Goal: Information Seeking & Learning: Check status

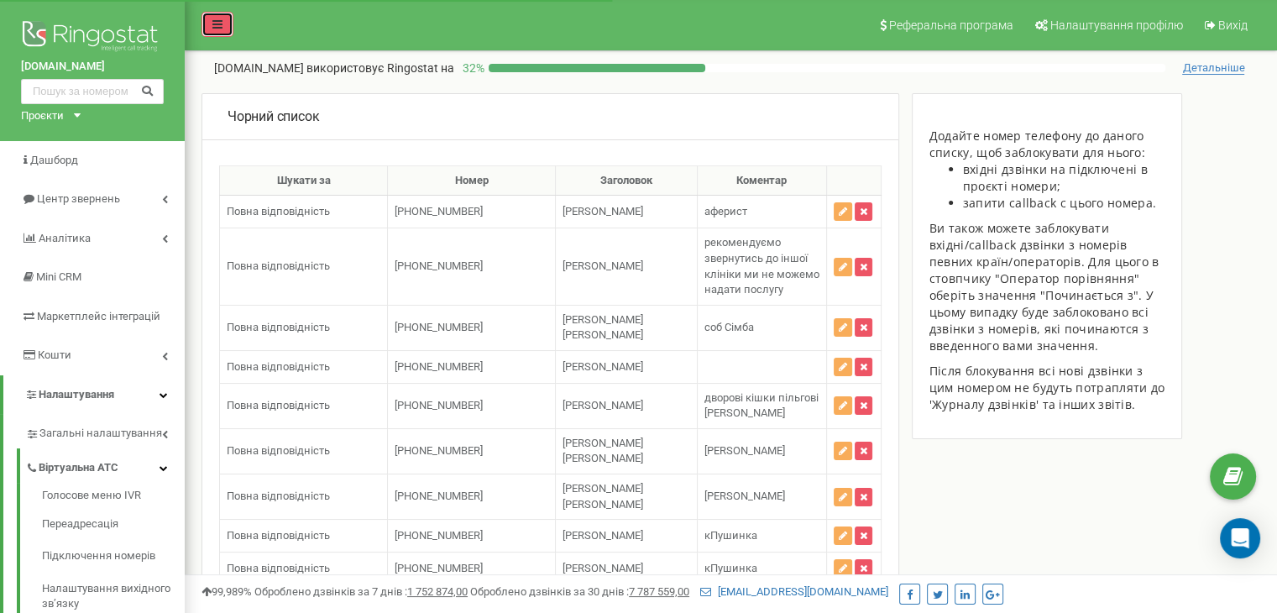
click at [217, 22] on icon at bounding box center [217, 24] width 10 height 12
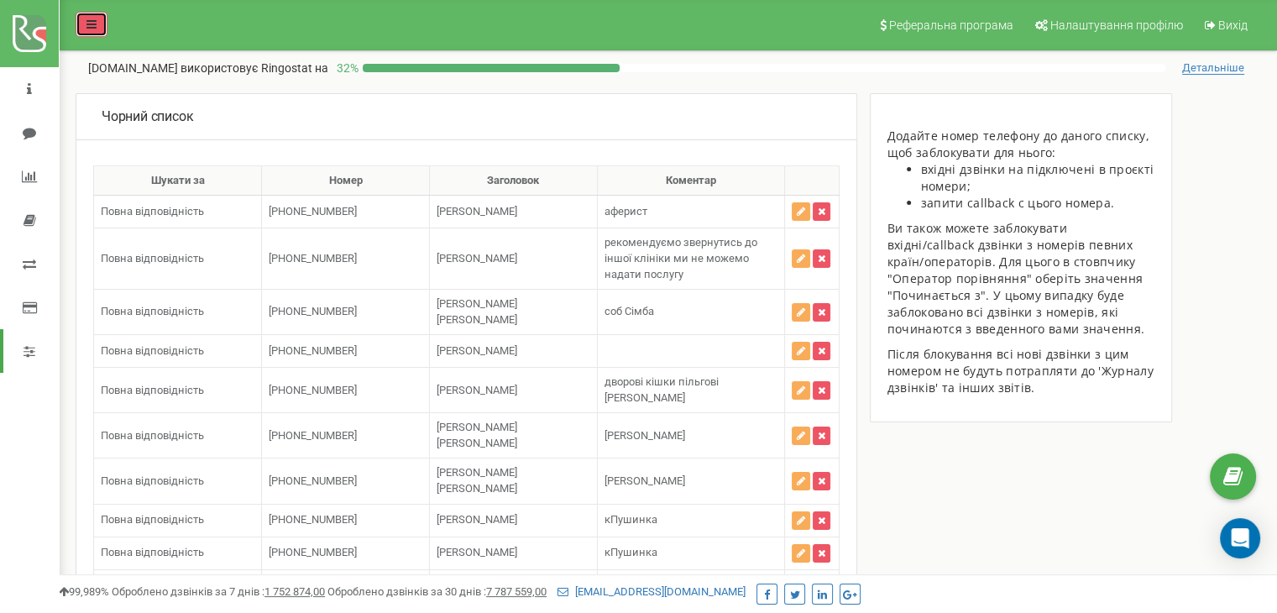
click at [87, 18] on icon at bounding box center [92, 24] width 10 height 12
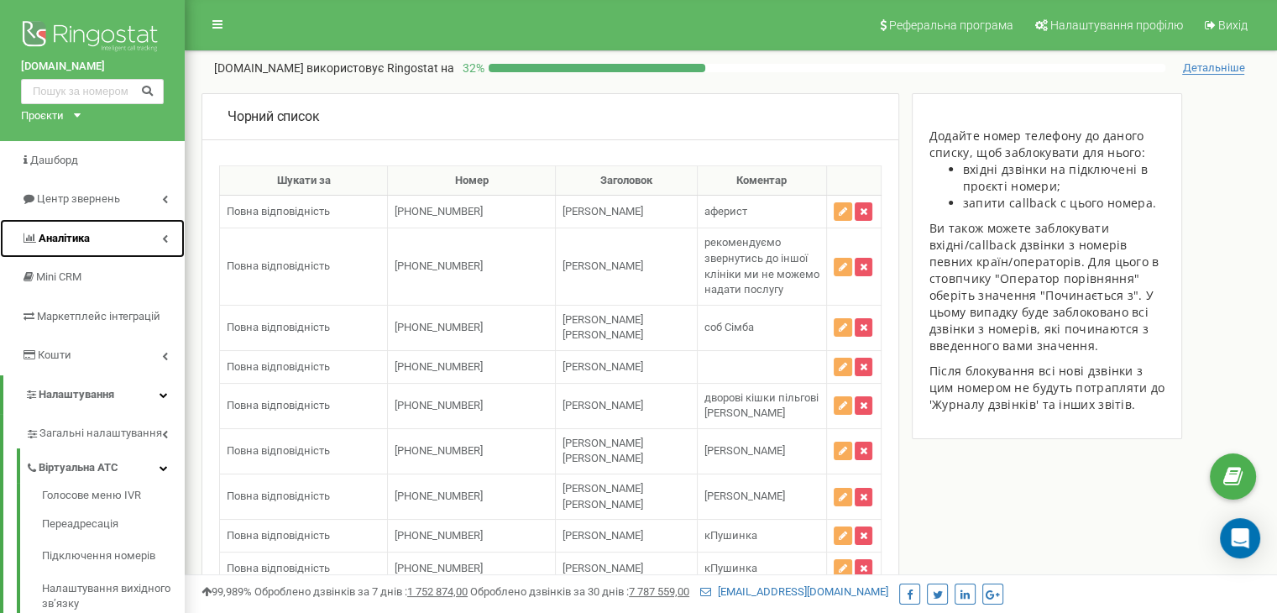
click at [112, 228] on link "Аналiтика" at bounding box center [92, 238] width 185 height 39
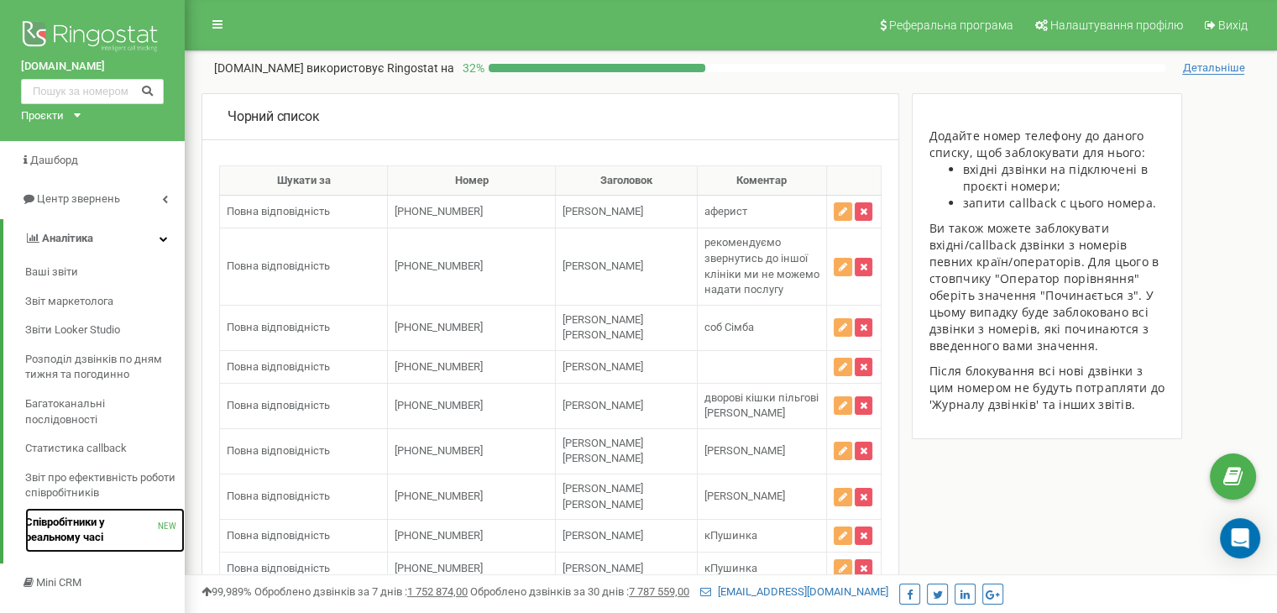
click at [92, 528] on span "Співробітники у реальному часі" at bounding box center [91, 530] width 133 height 31
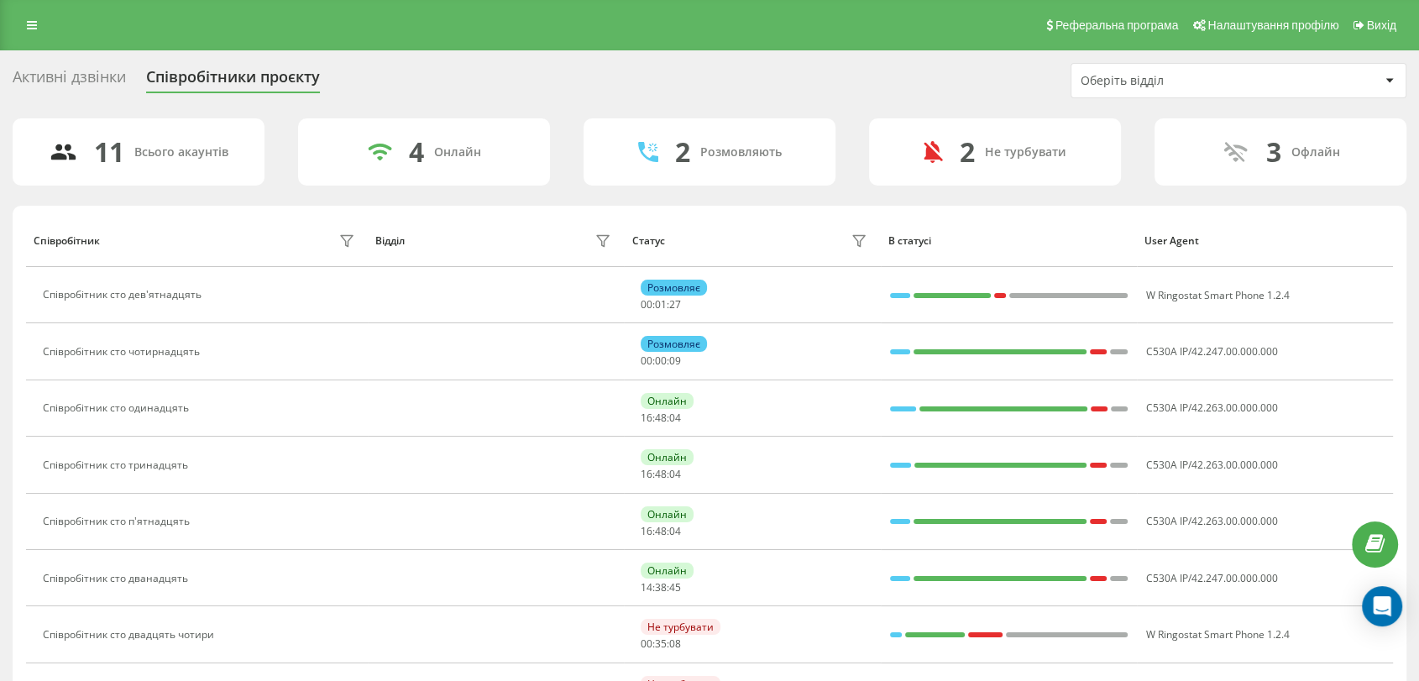
click at [97, 78] on div "Активні дзвінки" at bounding box center [69, 81] width 113 height 26
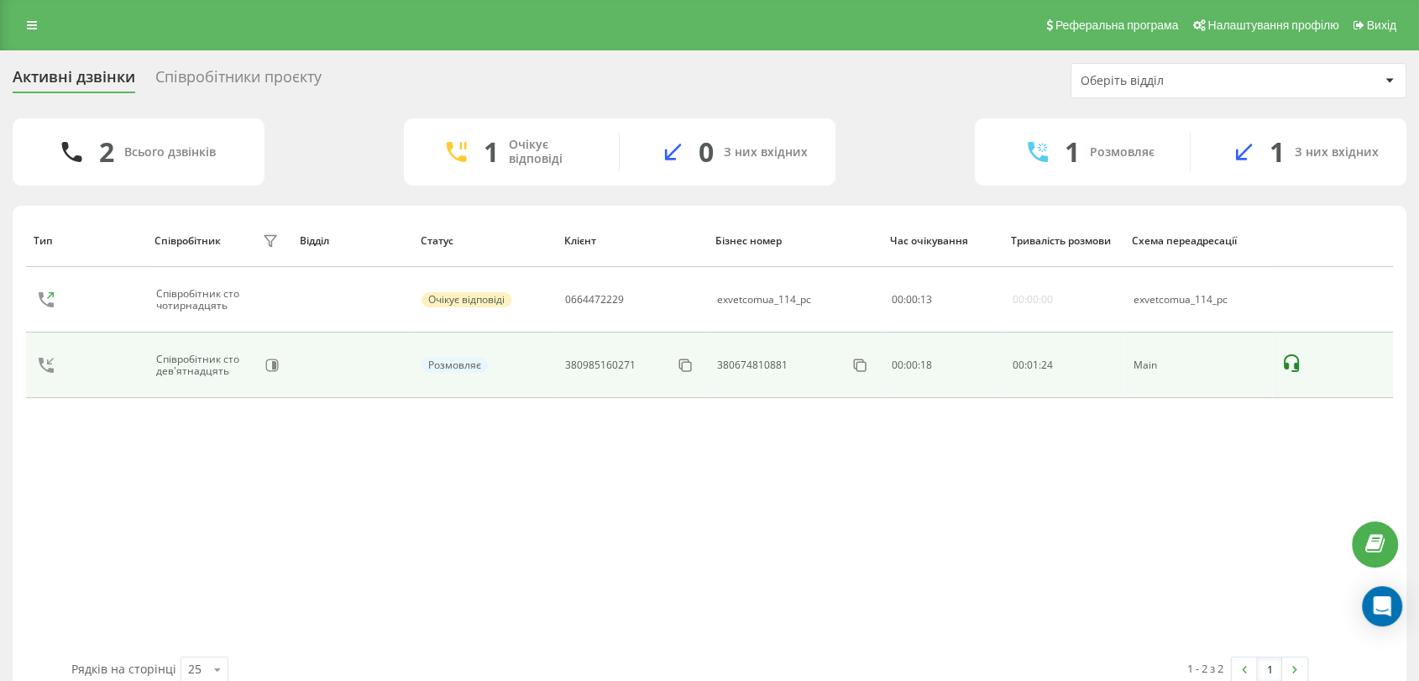
click at [1299, 364] on icon at bounding box center [1292, 364] width 20 height 20
click at [1284, 359] on icon at bounding box center [1285, 364] width 20 height 20
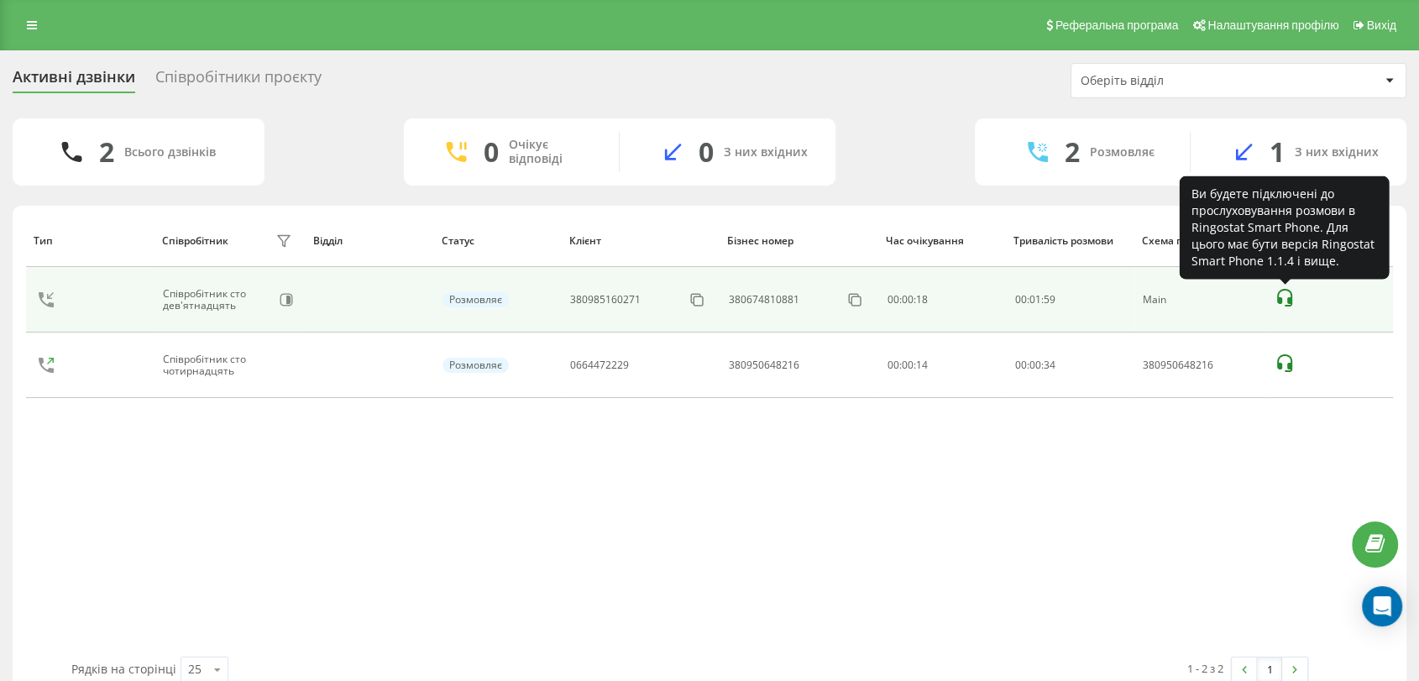
click at [1288, 302] on icon at bounding box center [1284, 298] width 15 height 18
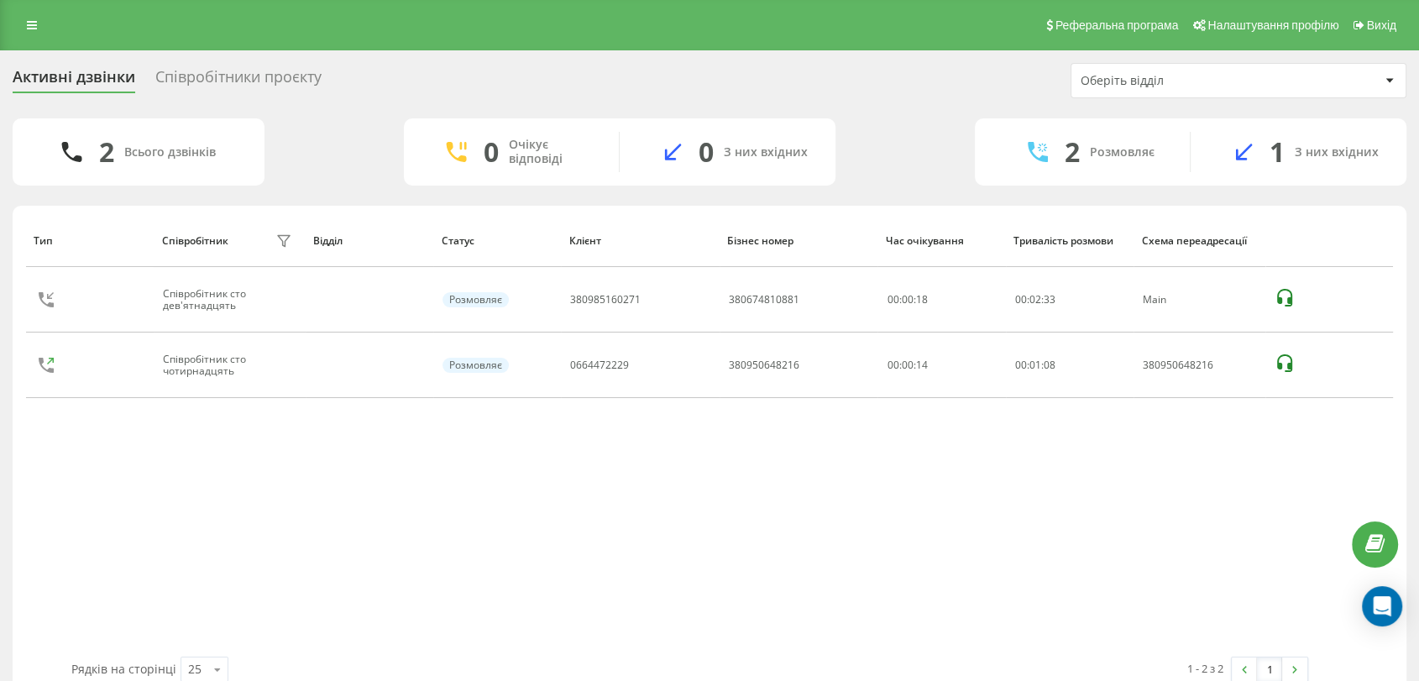
drag, startPoint x: 0, startPoint y: 0, endPoint x: 301, endPoint y: 82, distance: 311.7
click at [301, 82] on div "Співробітники проєкту" at bounding box center [238, 81] width 166 height 26
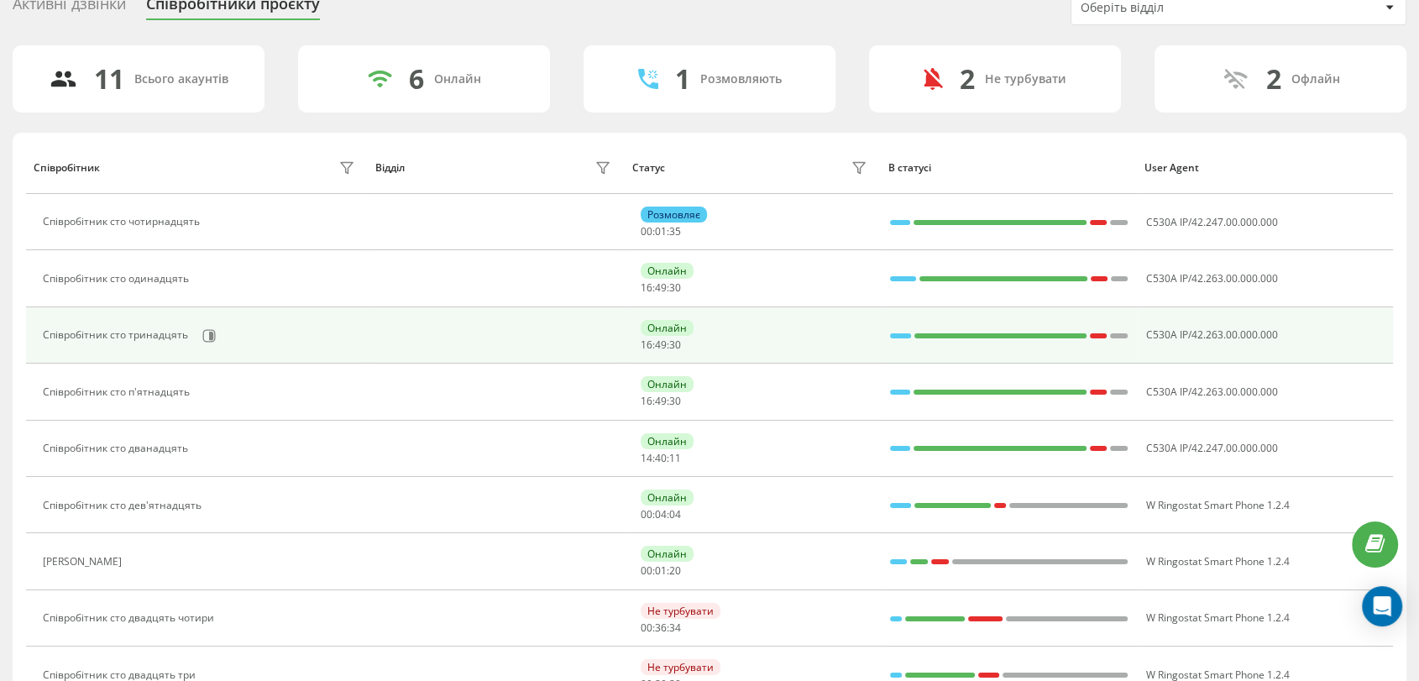
scroll to position [93, 0]
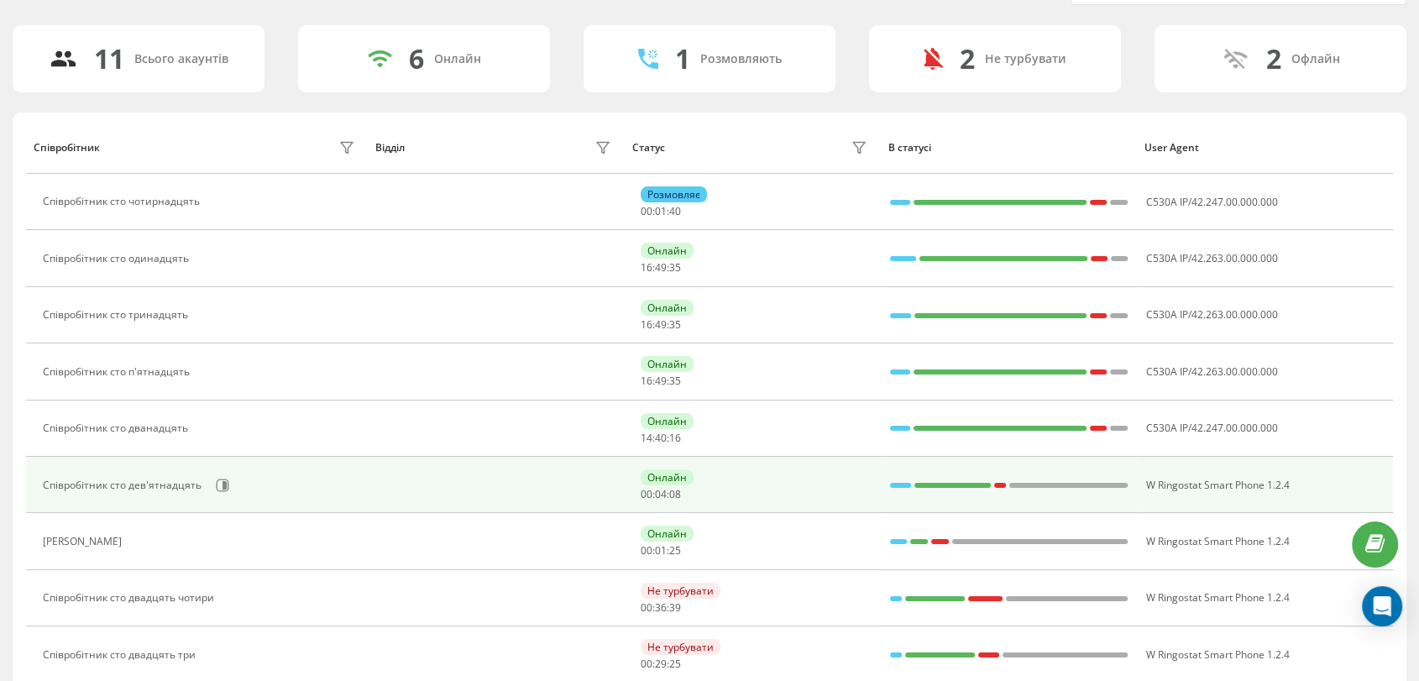
click at [661, 475] on div "Онлайн" at bounding box center [667, 477] width 53 height 16
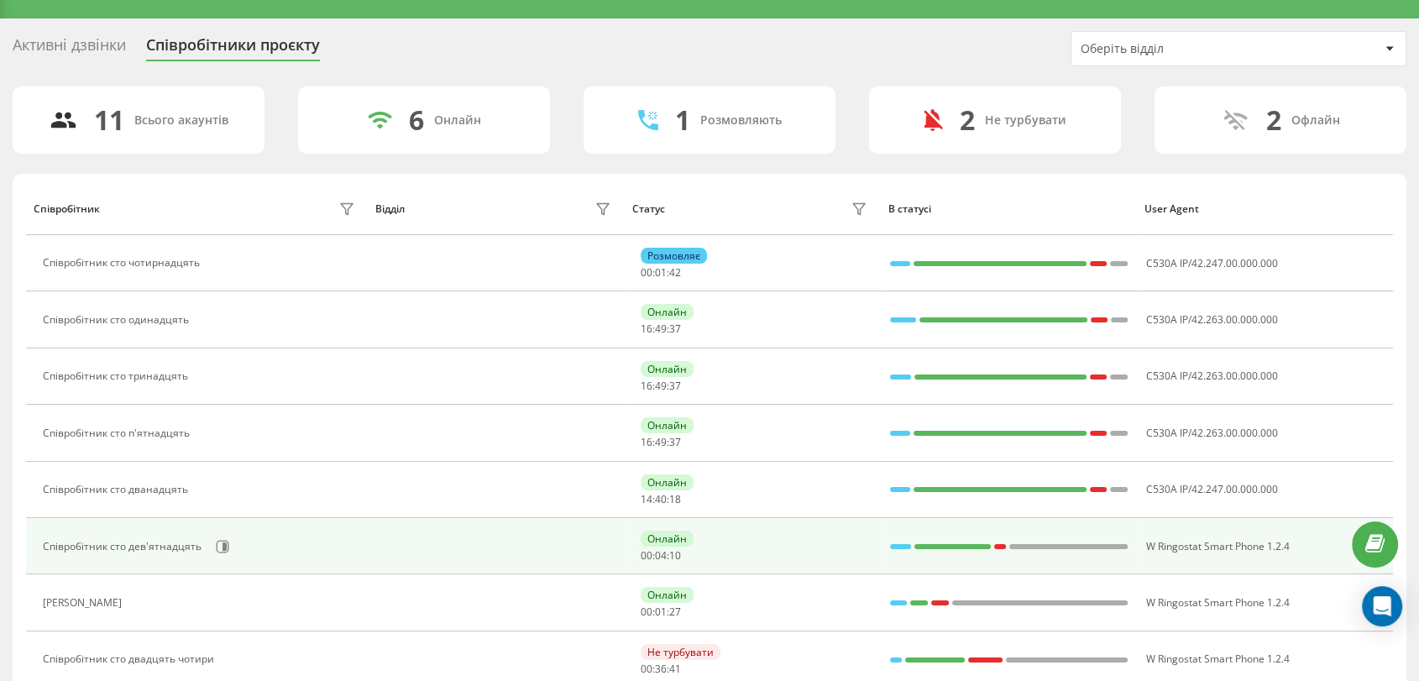
scroll to position [0, 0]
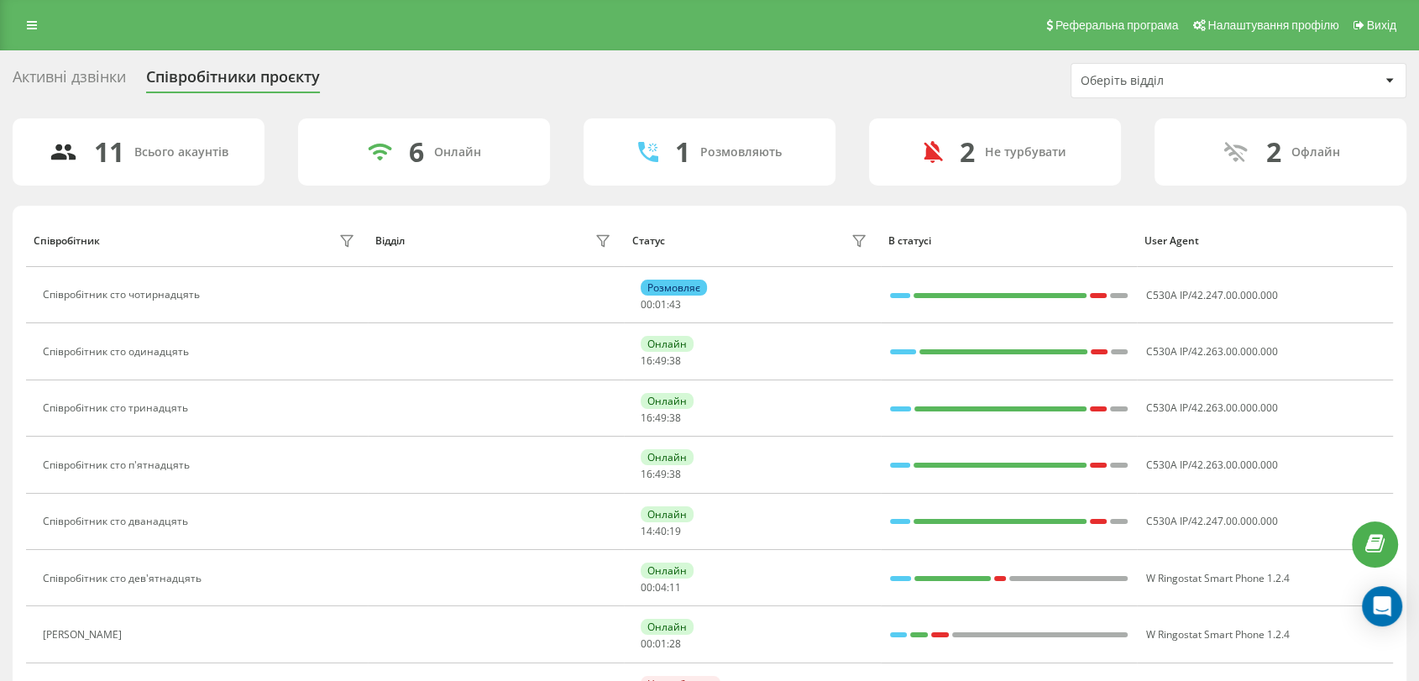
click at [105, 68] on div "Активні дзвінки" at bounding box center [69, 81] width 113 height 26
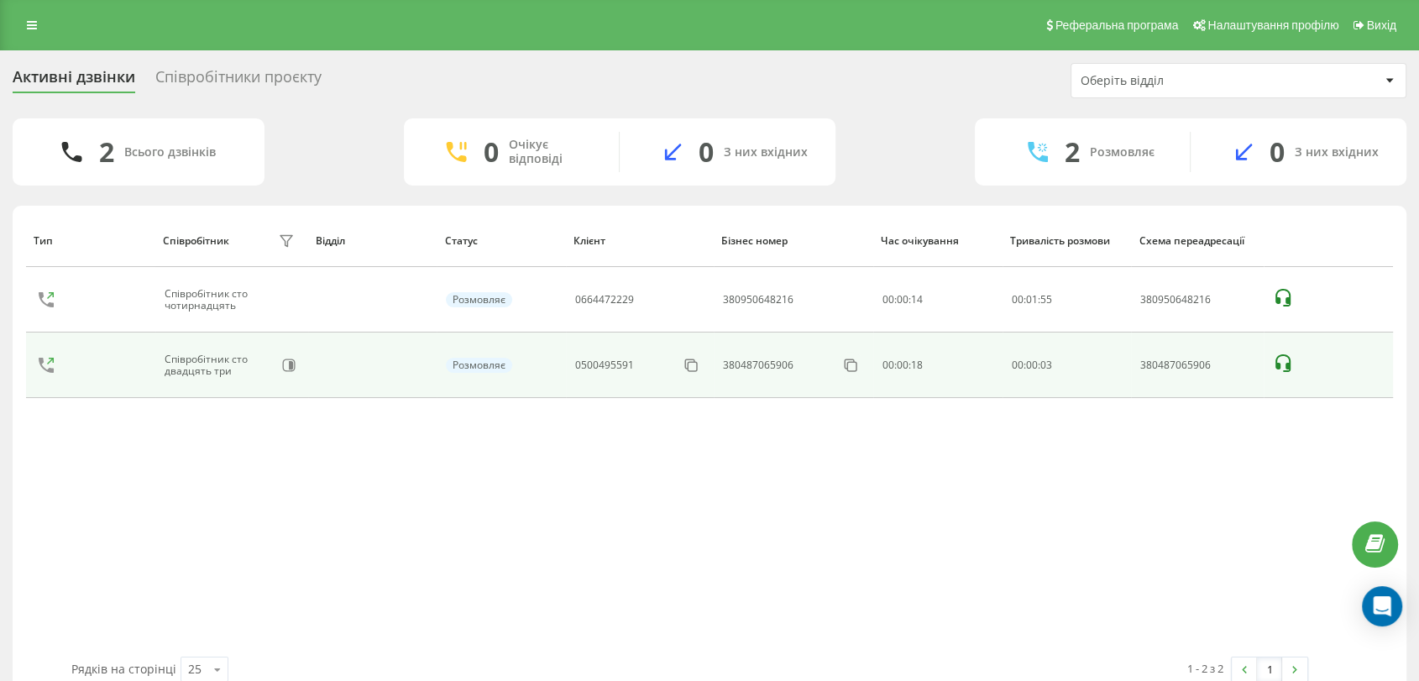
click at [1280, 368] on icon at bounding box center [1283, 364] width 20 height 20
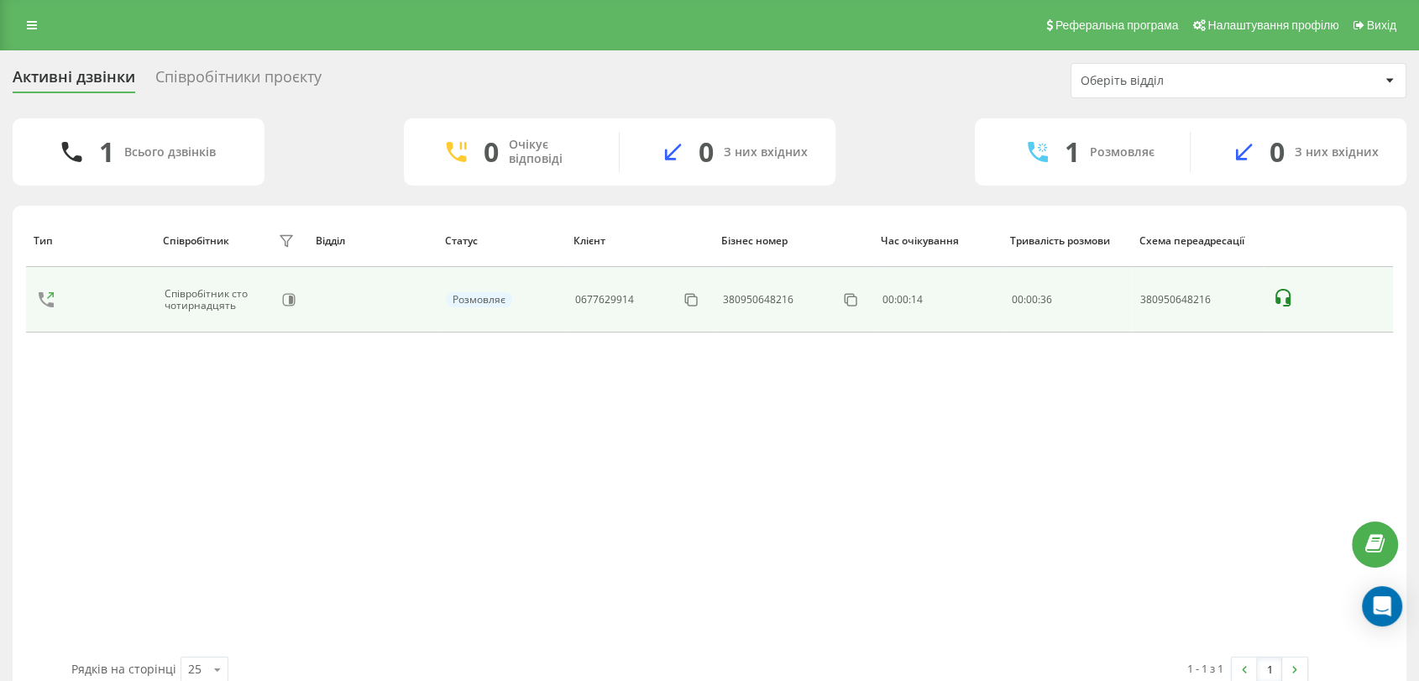
click at [1281, 301] on icon at bounding box center [1283, 298] width 20 height 20
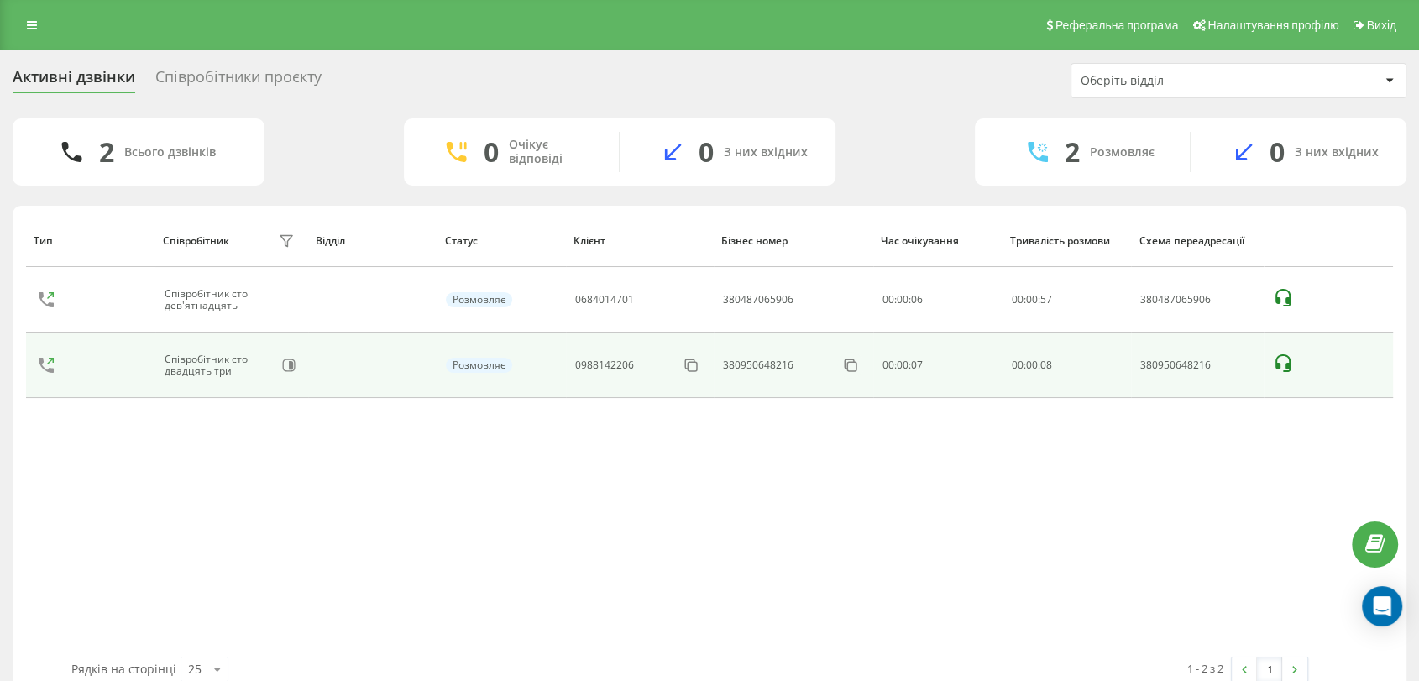
click at [1289, 368] on icon at bounding box center [1283, 363] width 15 height 18
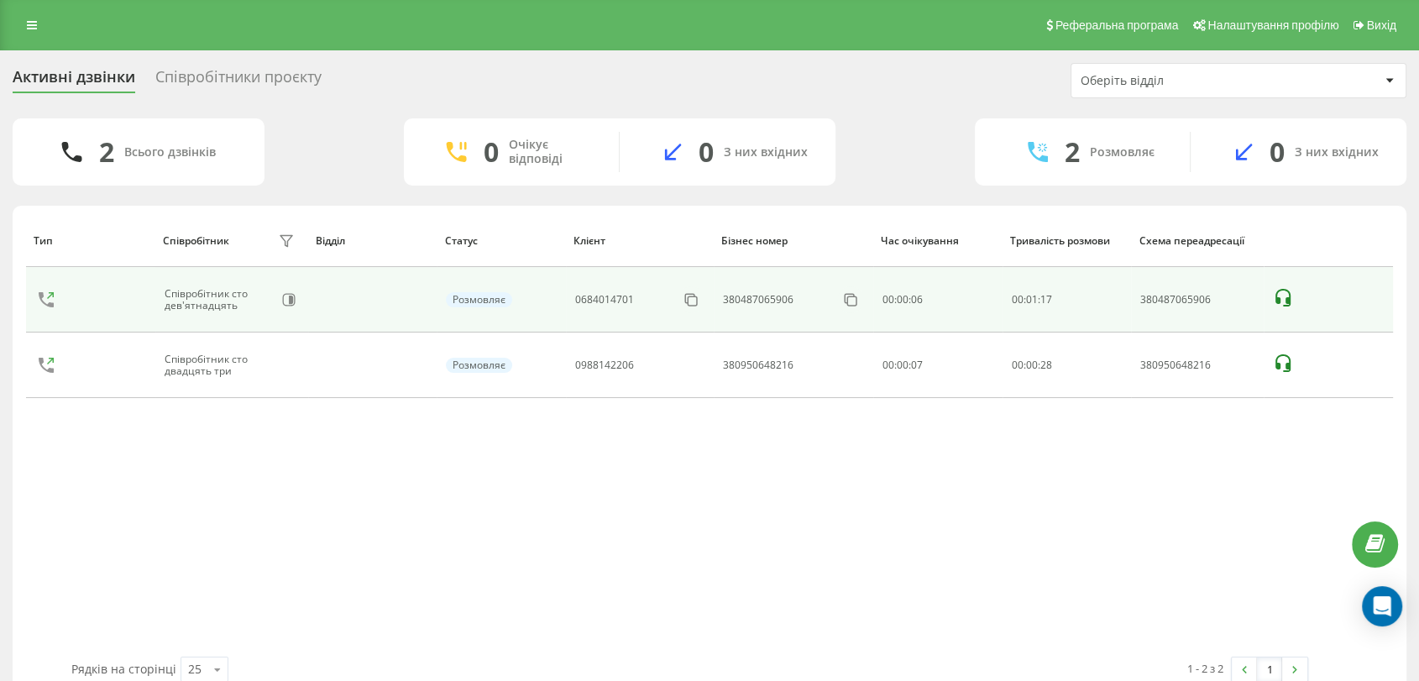
click at [1286, 296] on icon at bounding box center [1283, 298] width 20 height 20
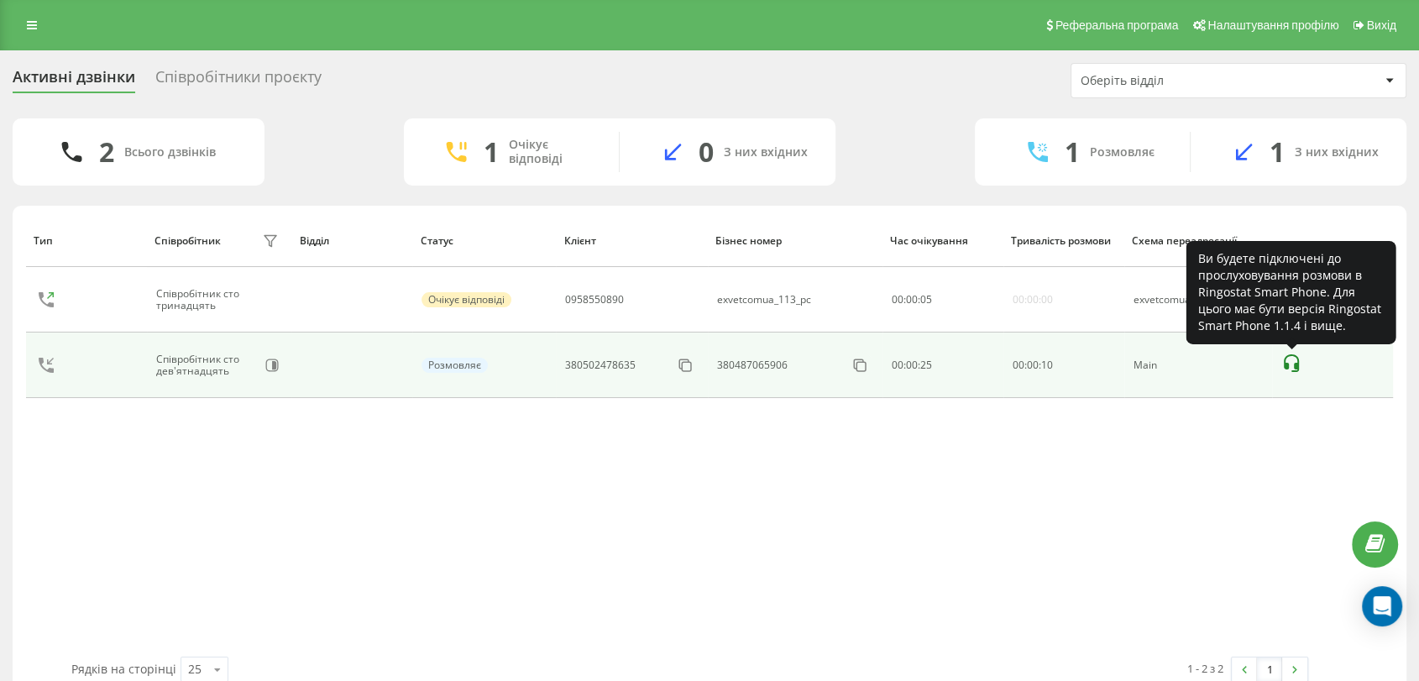
click at [1286, 364] on icon at bounding box center [1291, 363] width 15 height 18
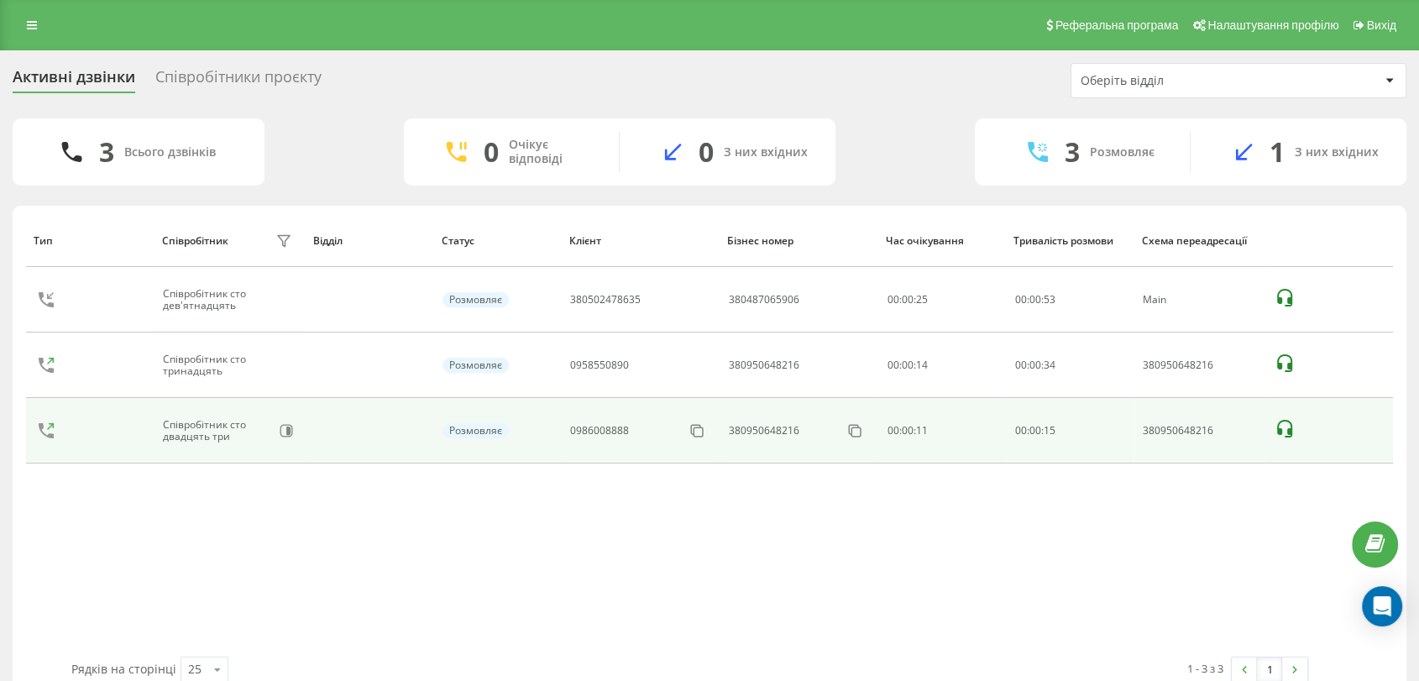
click at [1278, 430] on icon at bounding box center [1284, 429] width 15 height 18
